Goal: Transaction & Acquisition: Obtain resource

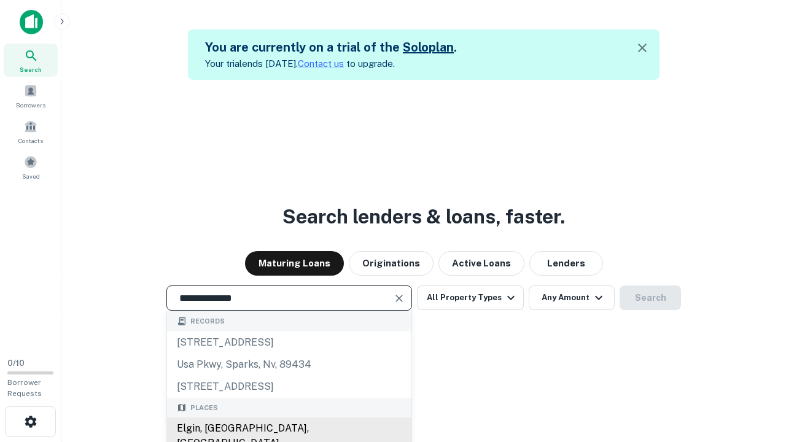
click at [289, 429] on div "Elgin, IL, USA" at bounding box center [289, 436] width 245 height 37
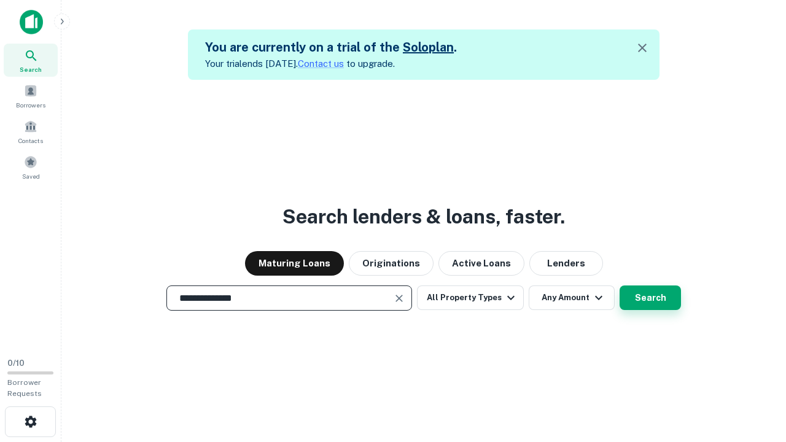
type input "**********"
click at [620, 286] on button "Search" at bounding box center [650, 298] width 61 height 25
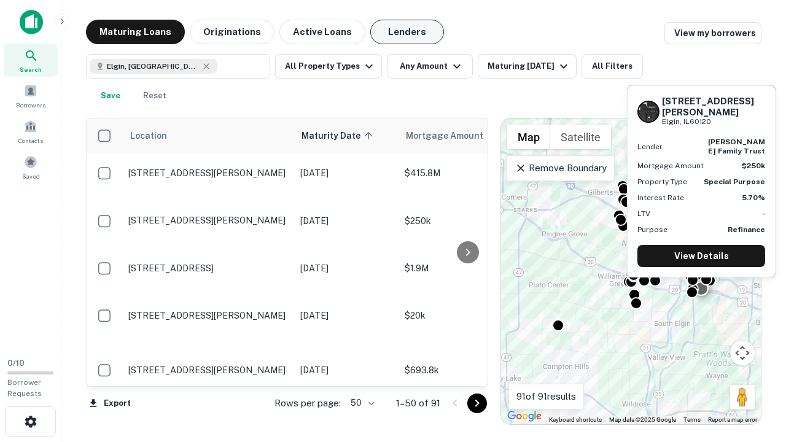
click at [407, 32] on button "Lenders" at bounding box center [407, 32] width 74 height 25
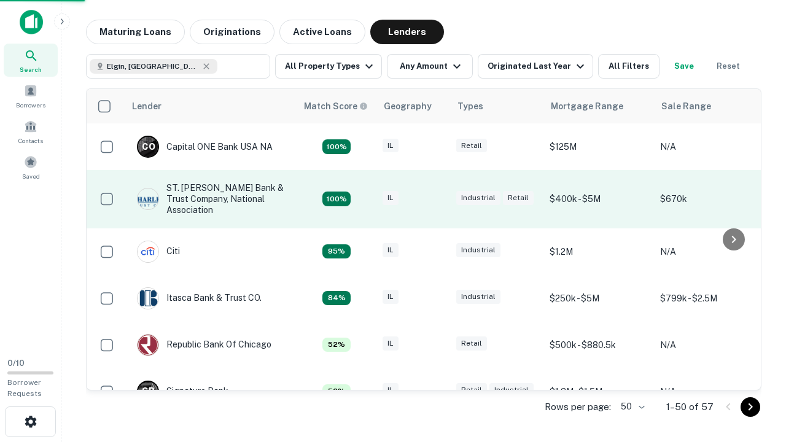
click at [436, 199] on div "IL" at bounding box center [413, 199] width 61 height 17
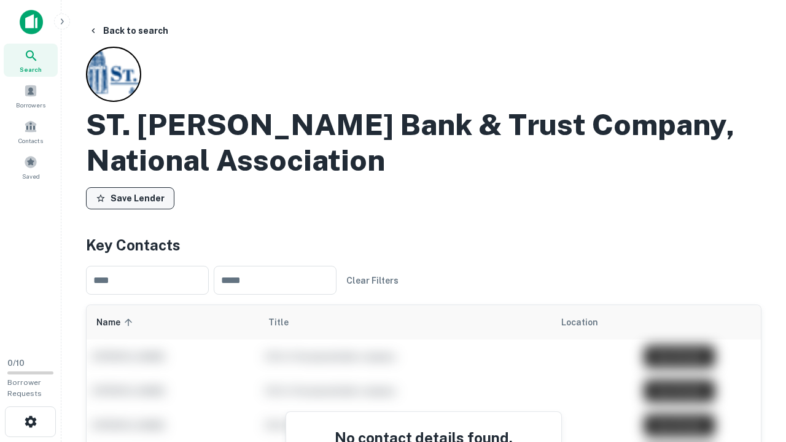
click at [130, 198] on button "Save Lender" at bounding box center [130, 198] width 88 height 22
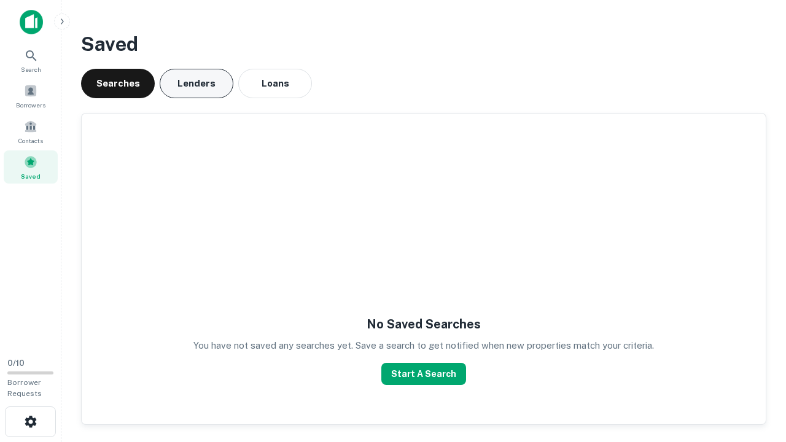
click at [197, 84] on button "Lenders" at bounding box center [197, 83] width 74 height 29
